Goal: Information Seeking & Learning: Learn about a topic

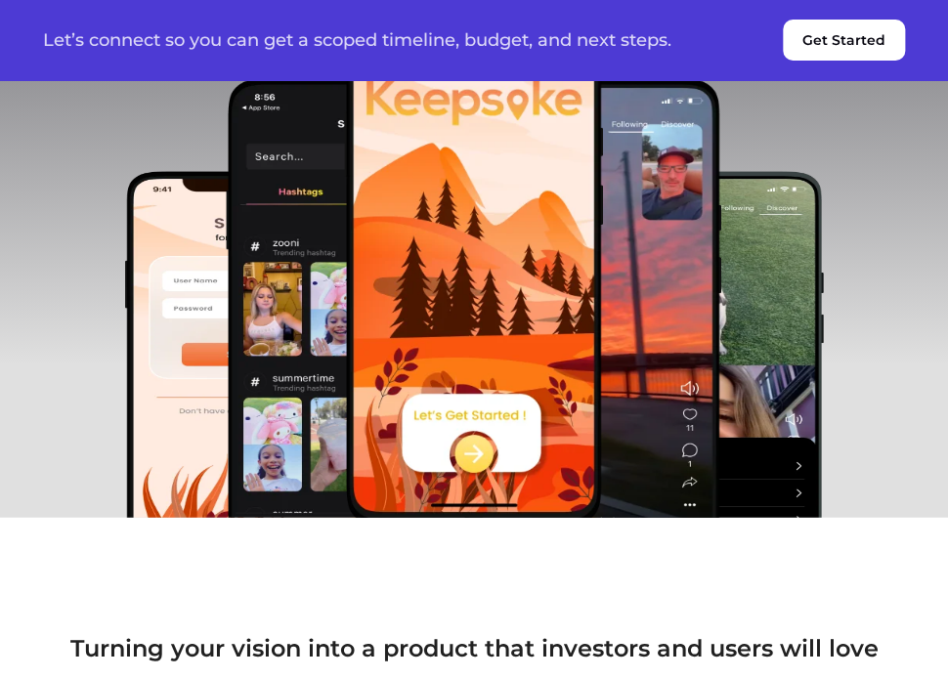
scroll to position [1270, 0]
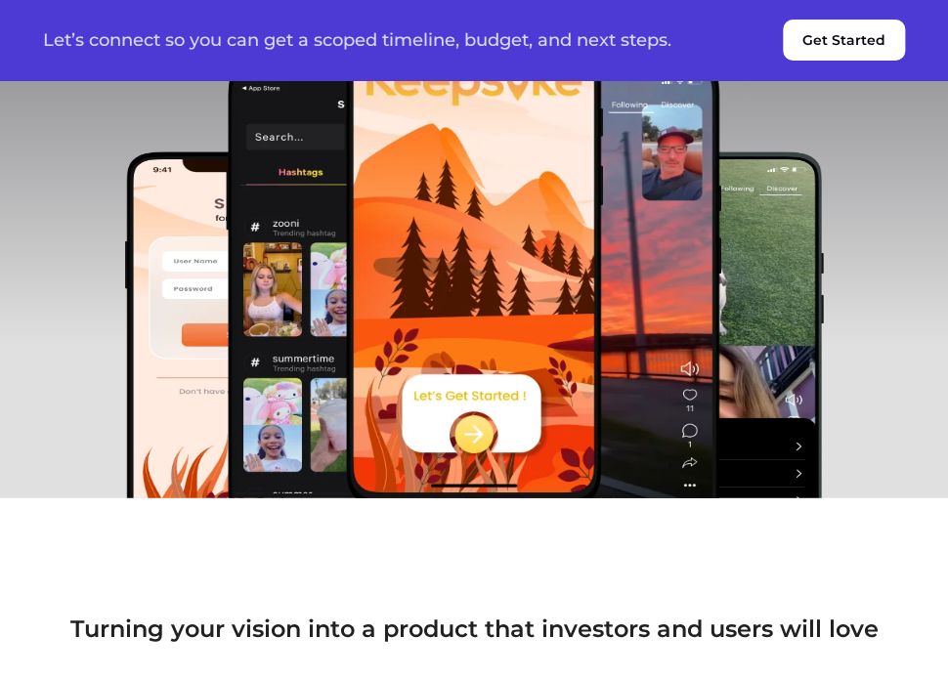
click at [481, 294] on img at bounding box center [474, 238] width 259 height 537
click at [473, 436] on img at bounding box center [474, 238] width 259 height 537
click at [474, 427] on img at bounding box center [474, 238] width 259 height 537
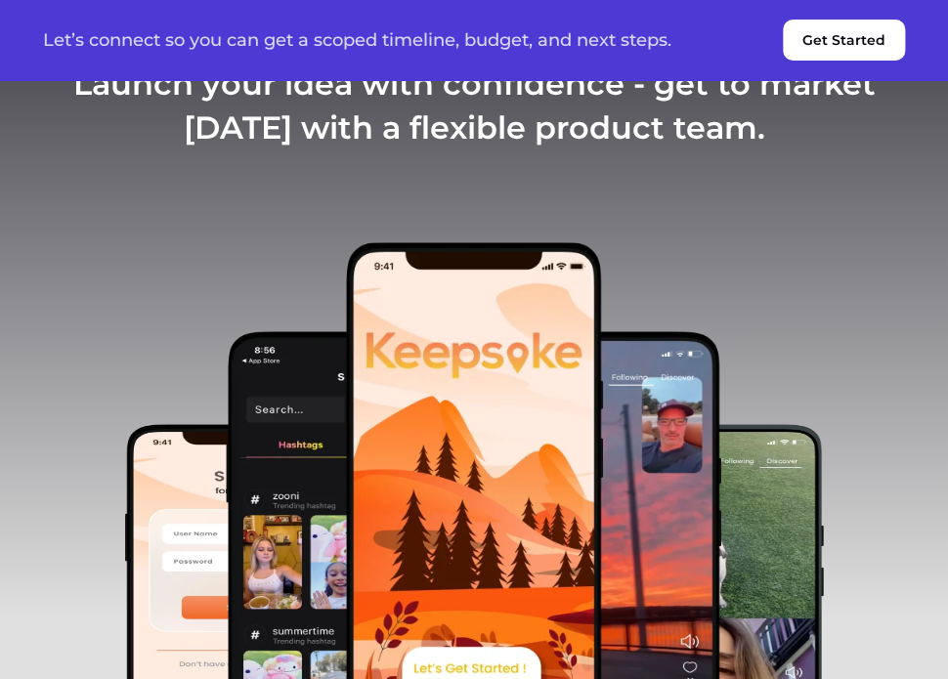
scroll to position [977, 0]
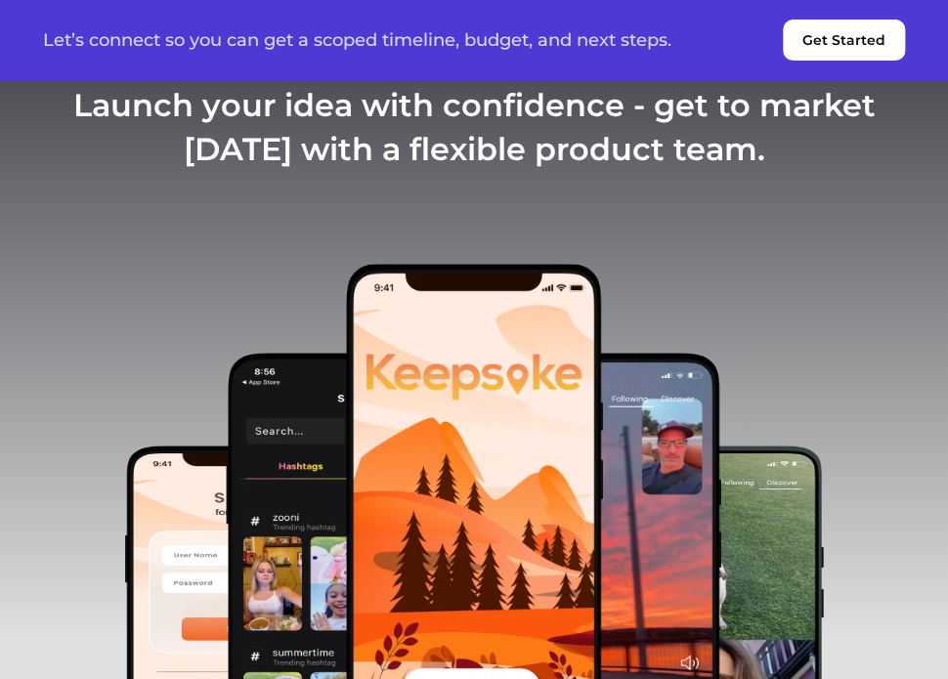
click at [476, 309] on img at bounding box center [474, 531] width 259 height 537
click at [469, 162] on h3 "Launch your idea with confidence - get to market [DATE] with a flexible product…" at bounding box center [474, 128] width 862 height 88
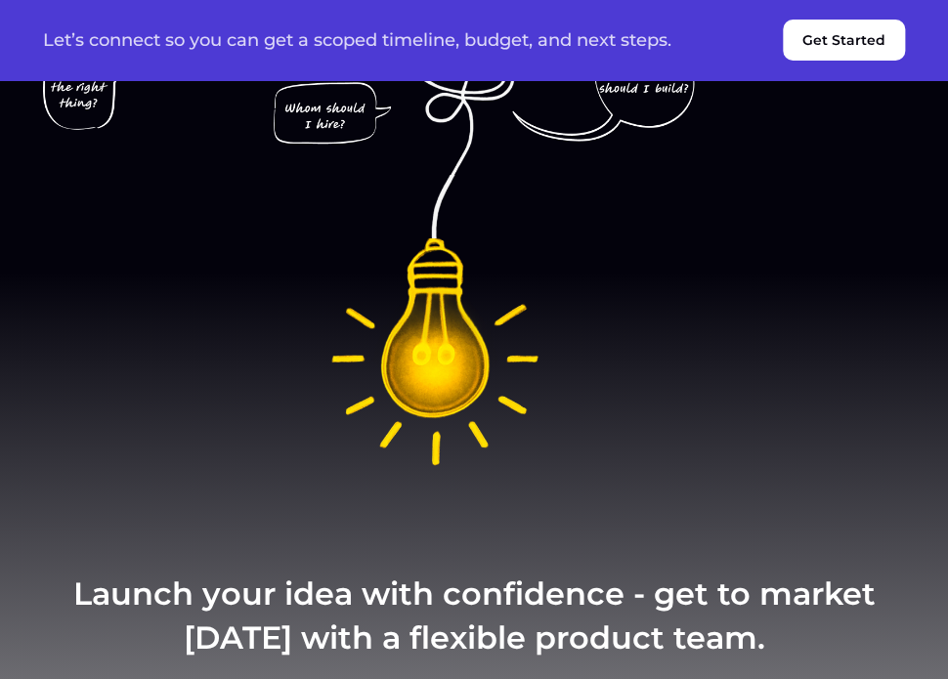
click at [435, 383] on img at bounding box center [474, 160] width 862 height 653
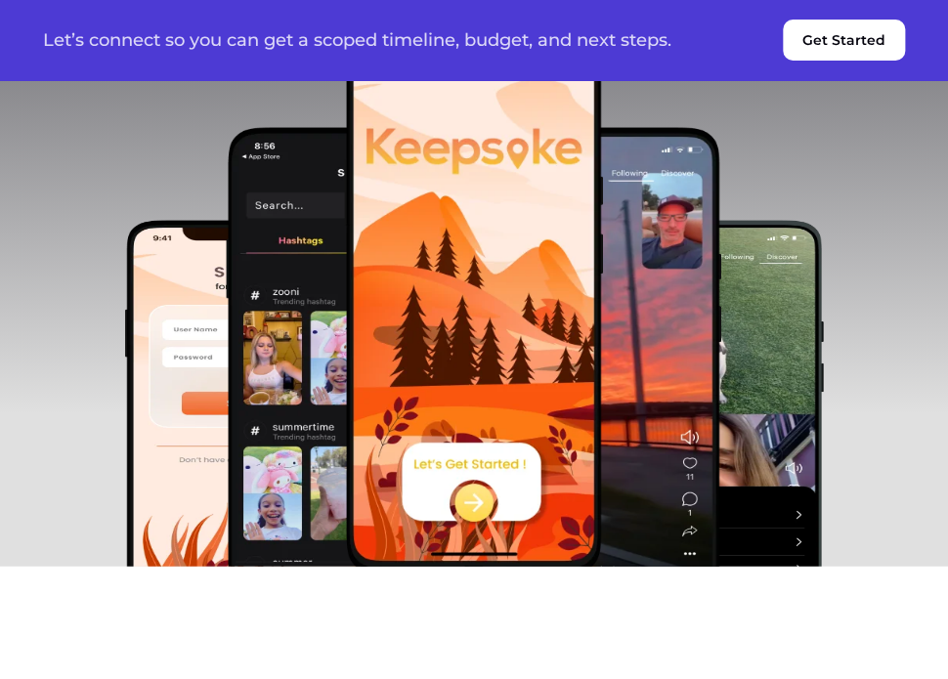
scroll to position [1466, 0]
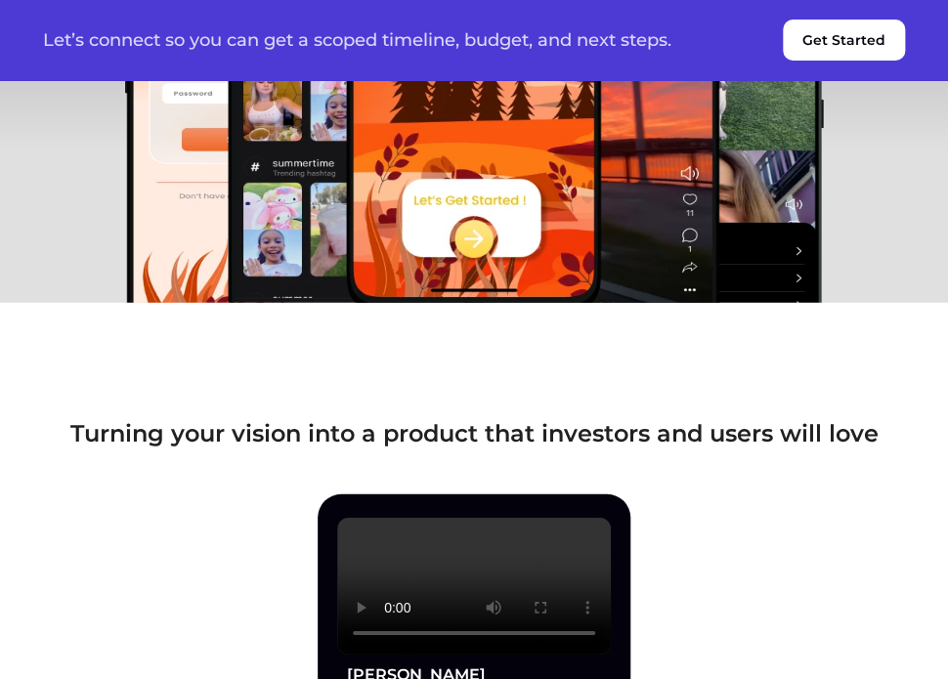
click at [472, 244] on img at bounding box center [474, 42] width 259 height 537
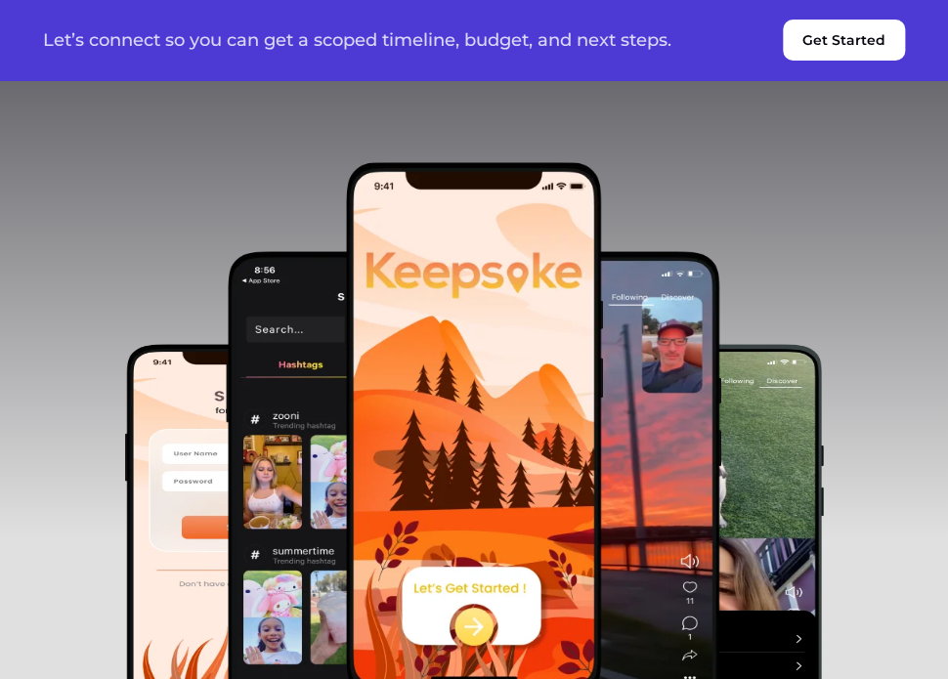
scroll to position [1075, 0]
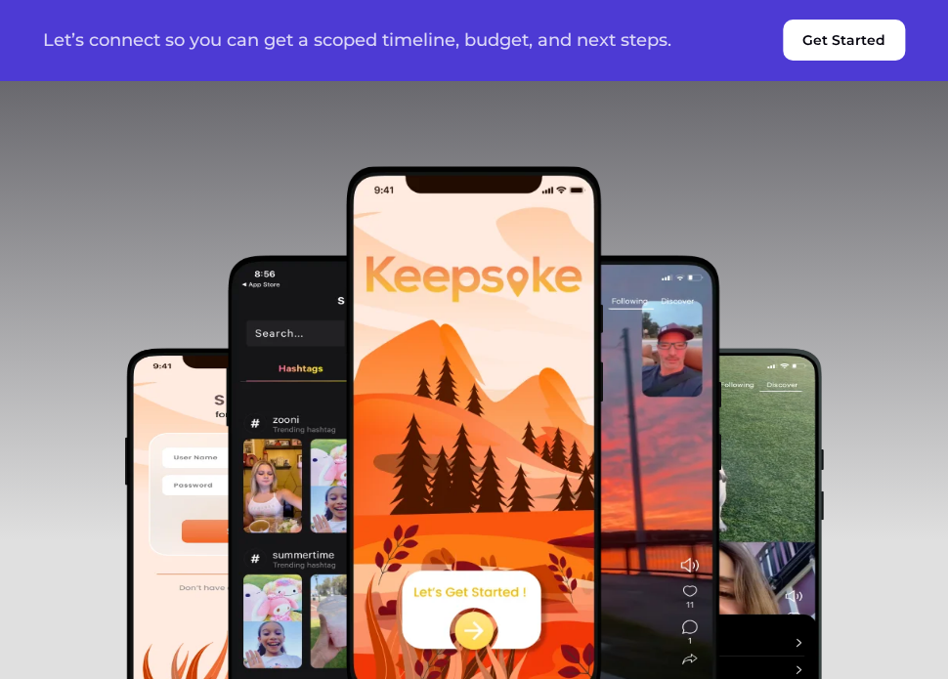
click at [432, 345] on img at bounding box center [474, 433] width 259 height 537
click at [707, 403] on img at bounding box center [591, 499] width 259 height 489
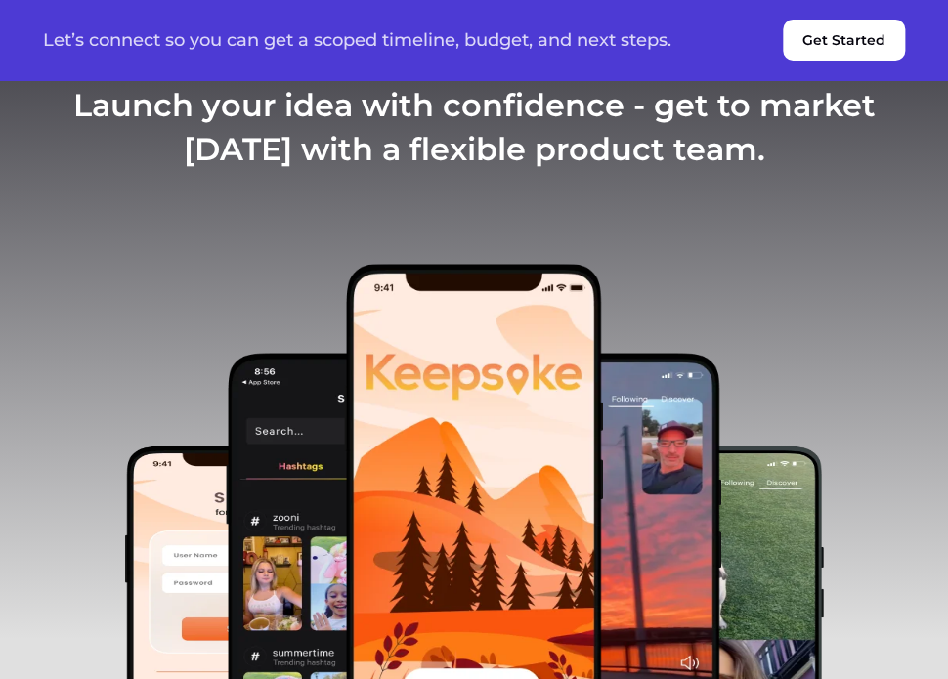
scroll to position [1368, 0]
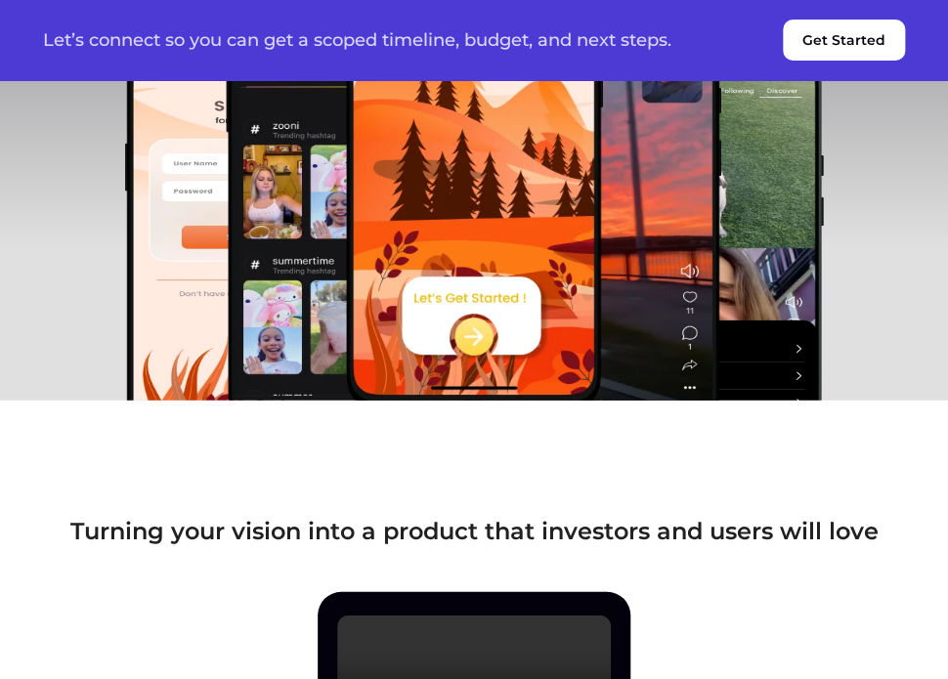
click at [477, 341] on img at bounding box center [474, 140] width 259 height 537
click at [647, 281] on img at bounding box center [591, 206] width 259 height 489
click at [740, 254] on img at bounding box center [701, 250] width 244 height 391
click at [337, 214] on img at bounding box center [356, 206] width 259 height 489
click at [222, 226] on img at bounding box center [247, 250] width 244 height 391
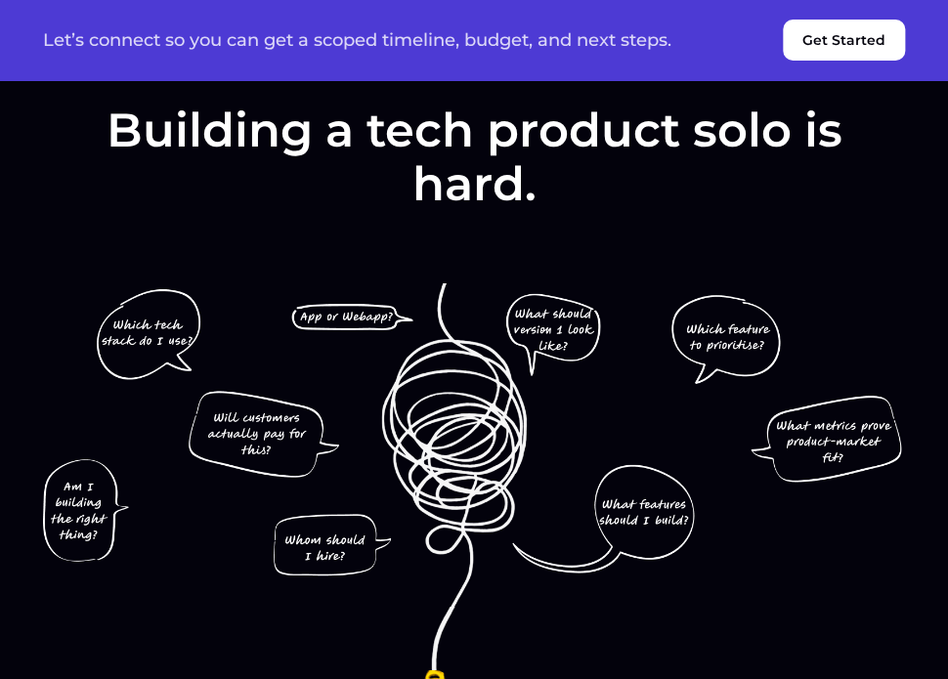
scroll to position [0, 0]
